Goal: Information Seeking & Learning: Find specific fact

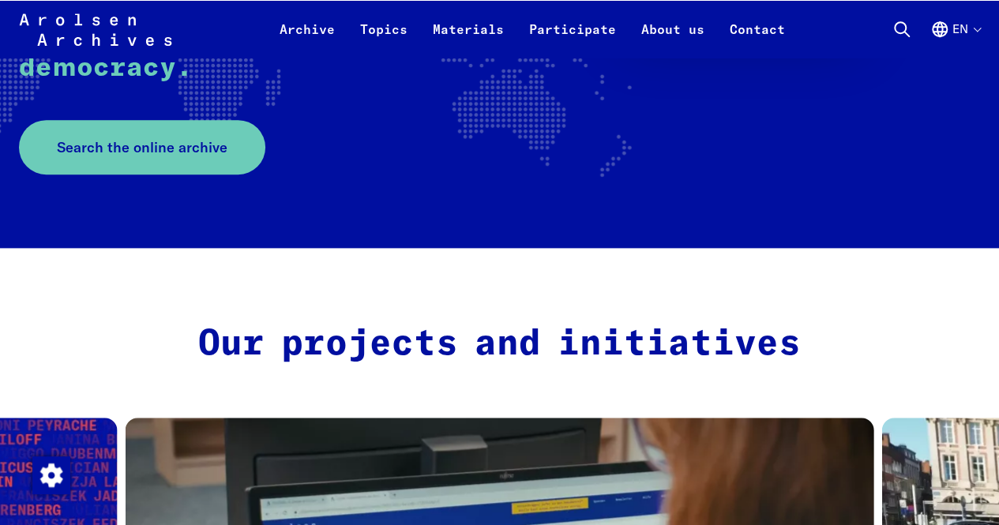
scroll to position [362, 0]
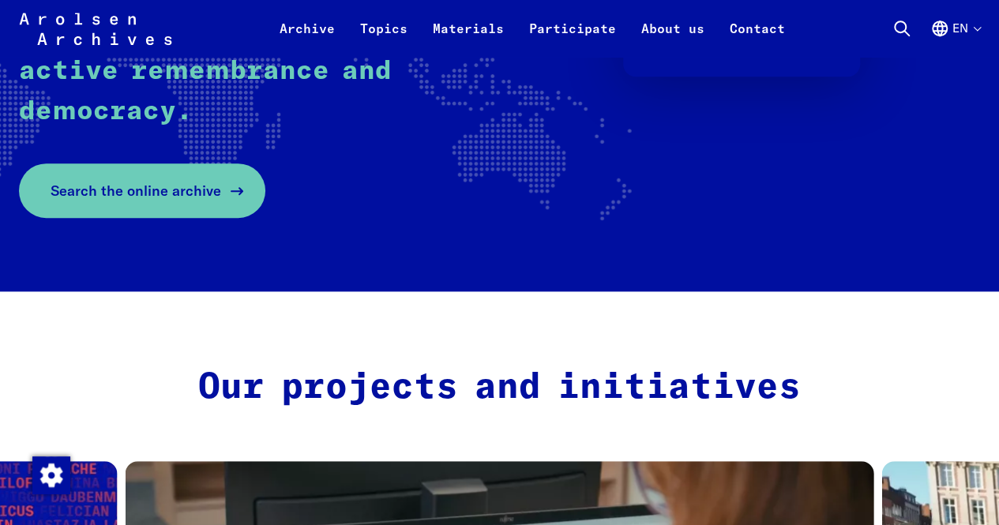
click at [193, 184] on span "Search the online archive" at bounding box center [136, 190] width 171 height 21
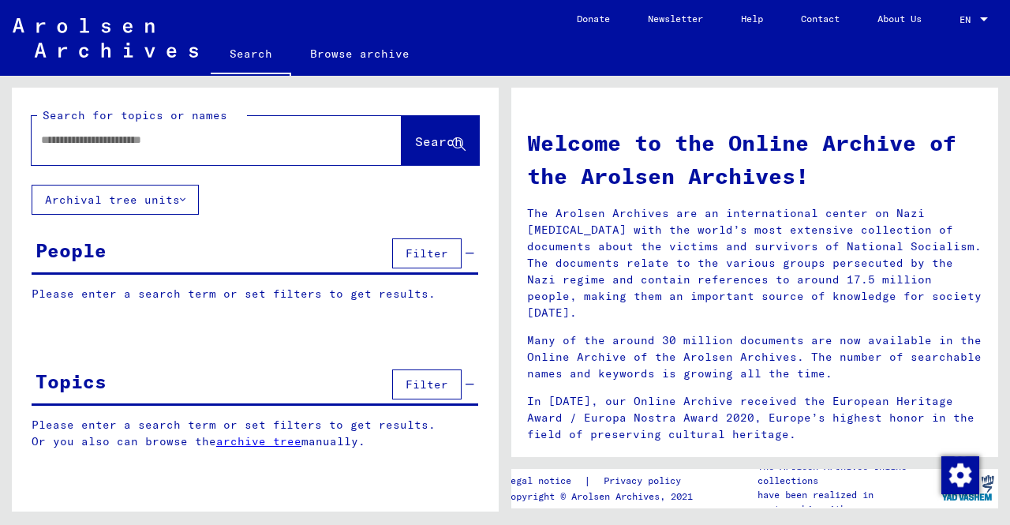
click at [129, 144] on input "text" at bounding box center [197, 140] width 313 height 17
type input "**********"
click at [439, 141] on span "Search" at bounding box center [438, 141] width 47 height 16
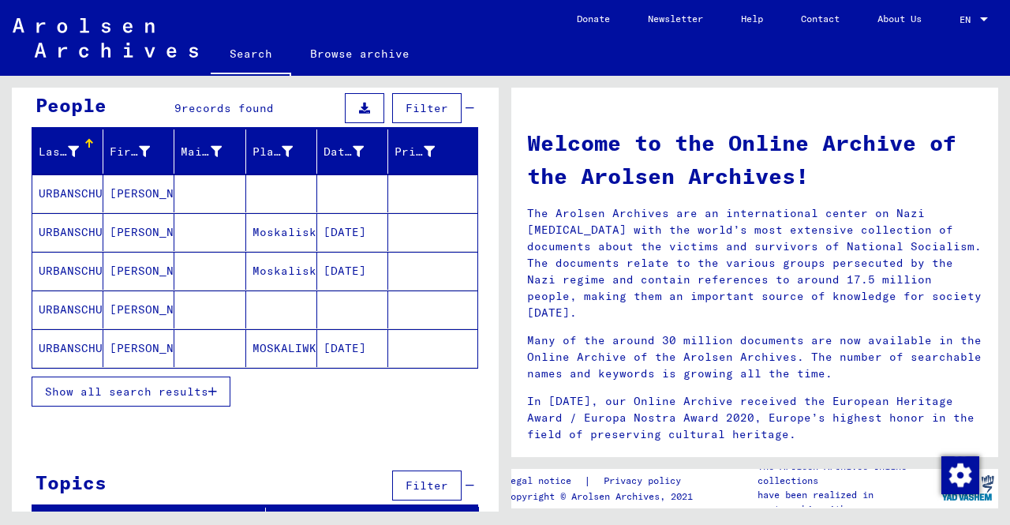
scroll to position [146, 0]
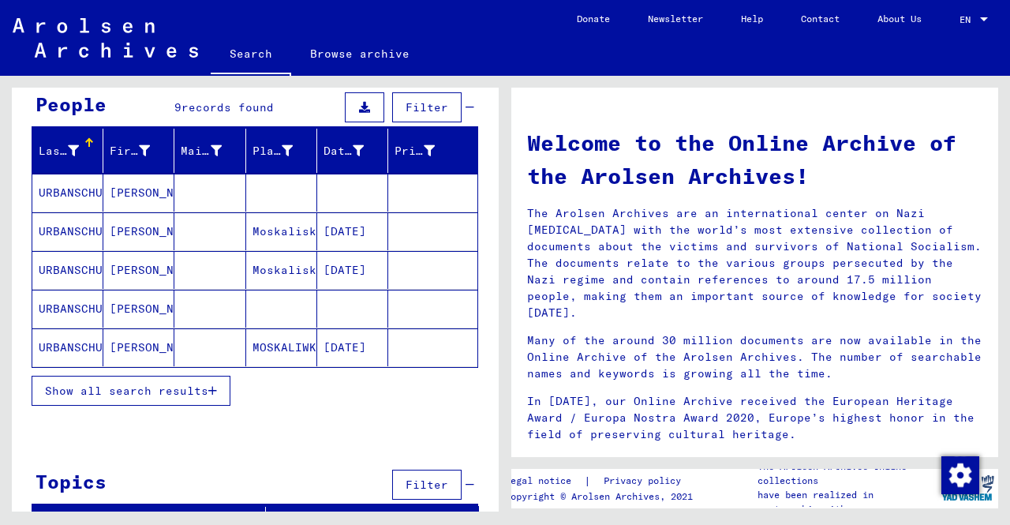
click at [81, 228] on mat-cell "URBANSCHUK" at bounding box center [67, 231] width 71 height 38
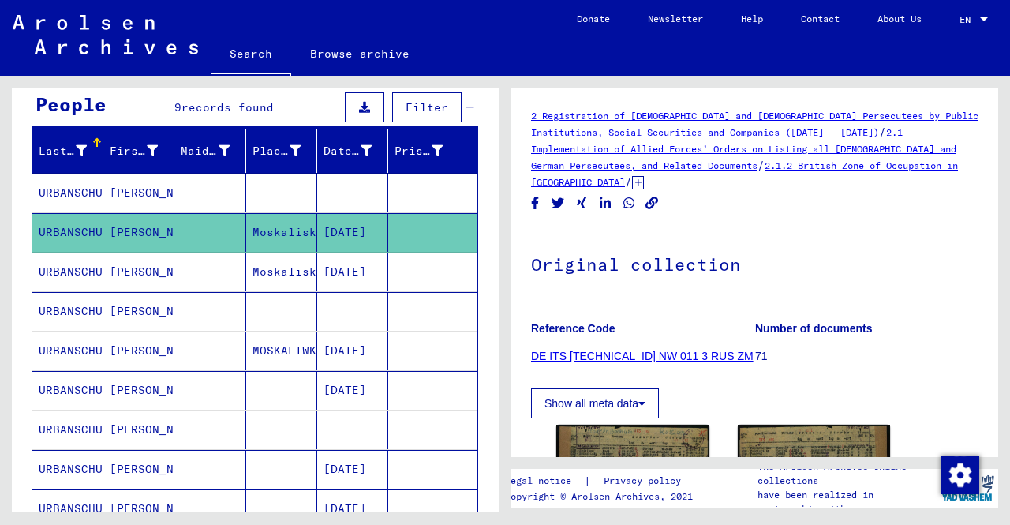
click at [77, 193] on mat-cell "URBANSCHUK" at bounding box center [67, 193] width 71 height 39
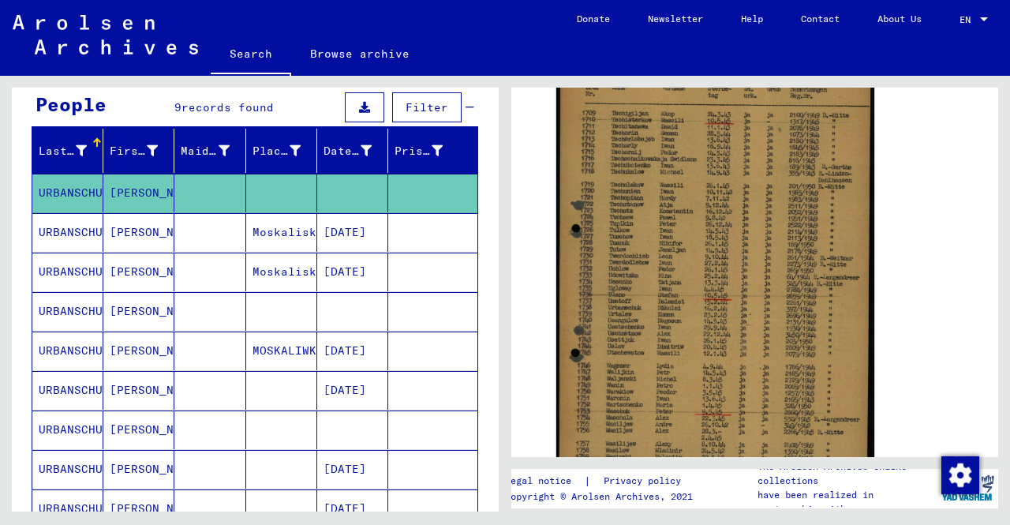
scroll to position [418, 0]
click at [726, 333] on img at bounding box center [716, 266] width 318 height 519
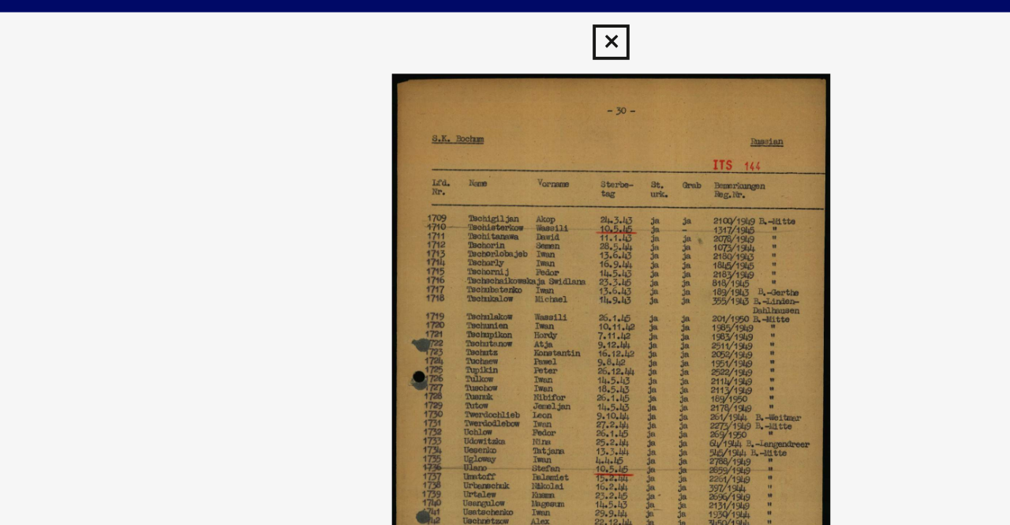
click at [505, 27] on icon at bounding box center [505, 23] width 18 height 19
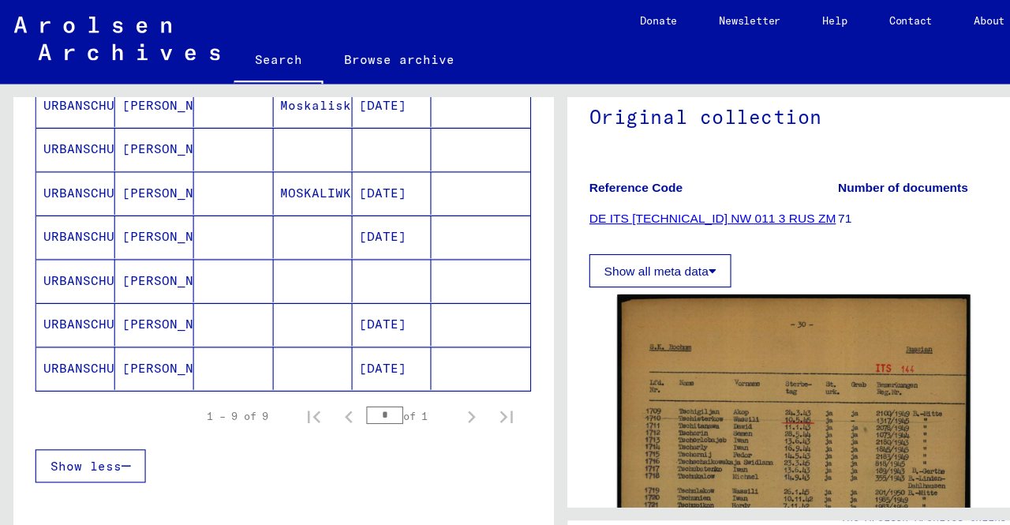
scroll to position [354, 0]
